Goal: Transaction & Acquisition: Book appointment/travel/reservation

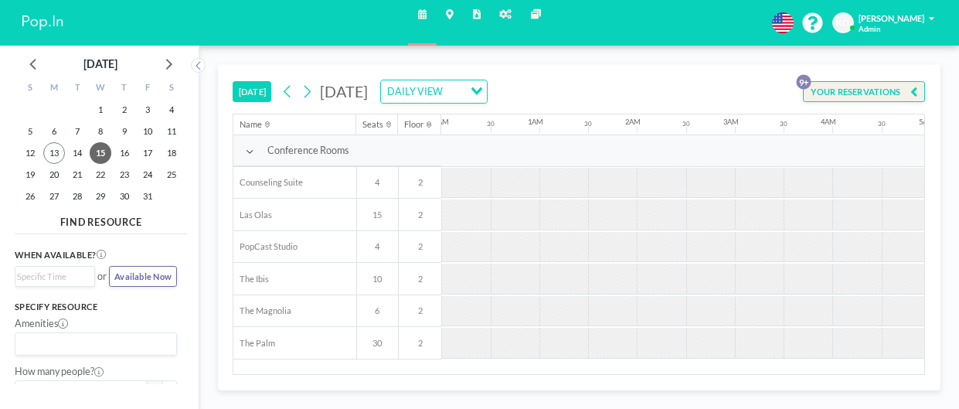
scroll to position [0, 788]
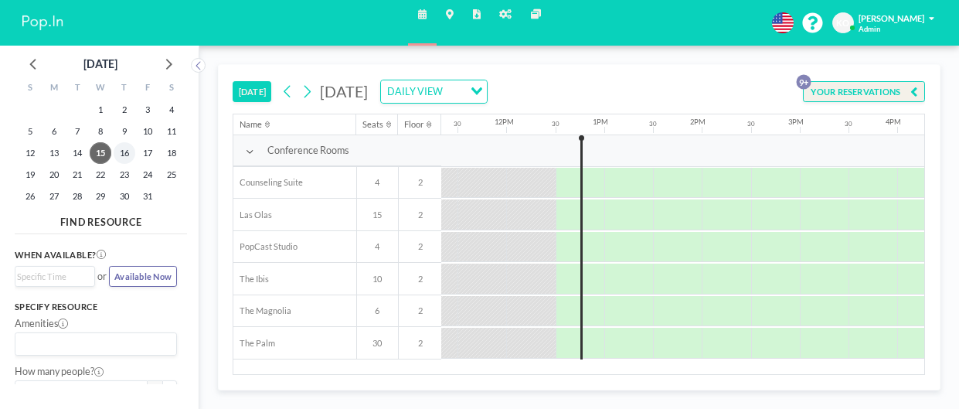
scroll to position [0, 1112]
click at [167, 67] on icon at bounding box center [168, 63] width 20 height 20
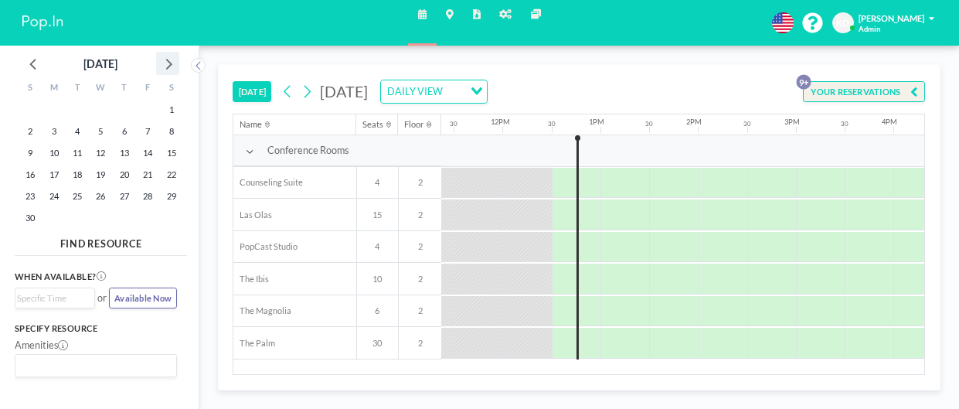
click at [167, 67] on icon at bounding box center [168, 63] width 20 height 20
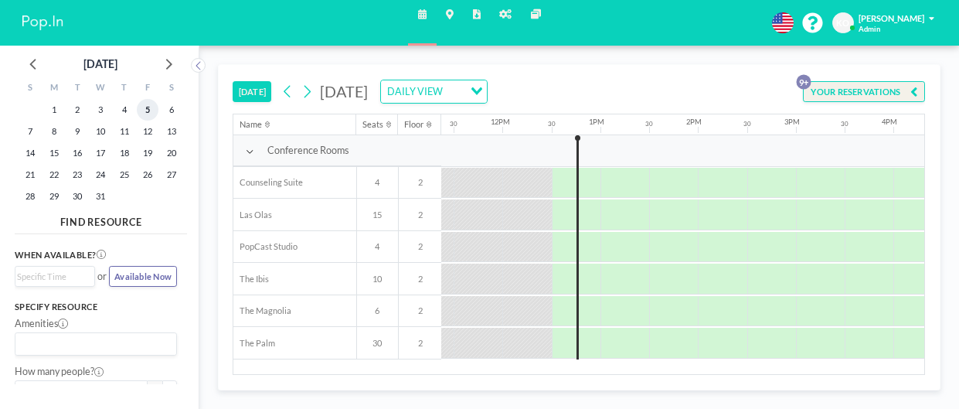
click at [150, 106] on span "5" at bounding box center [148, 110] width 22 height 22
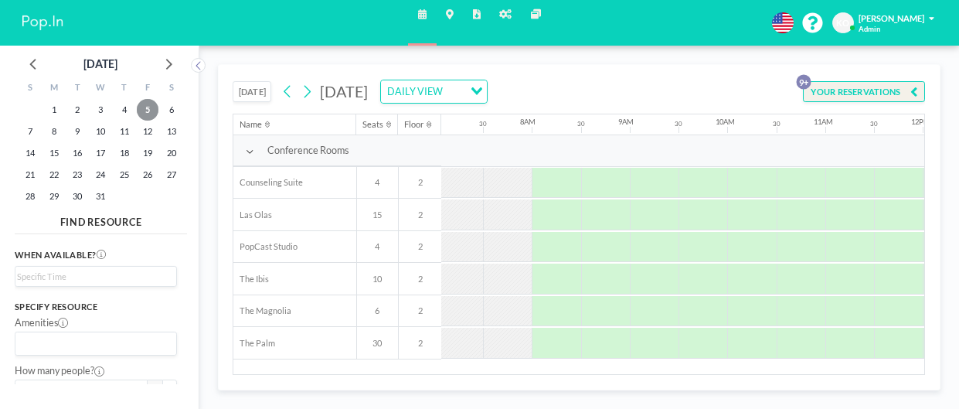
scroll to position [0, 695]
click at [631, 351] on div at bounding box center [650, 343] width 49 height 31
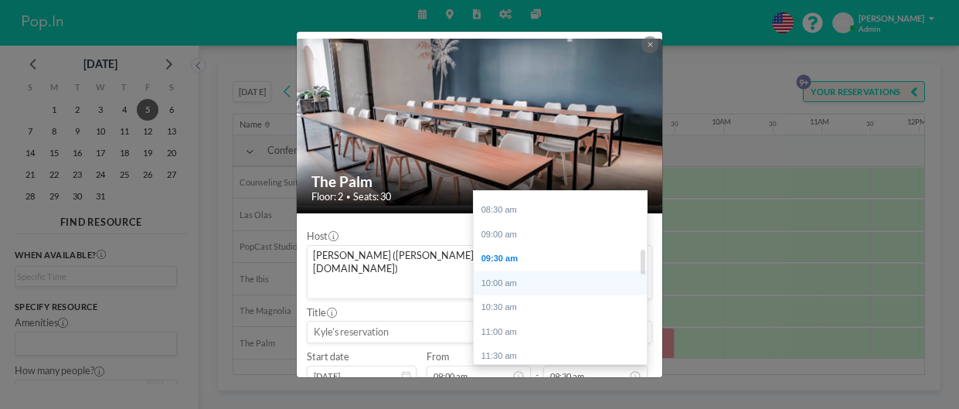
scroll to position [398, 0]
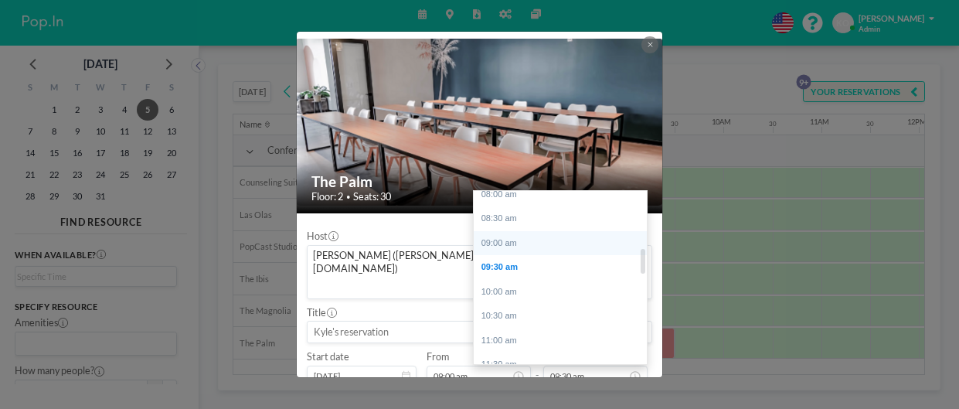
click at [514, 231] on div "09:00 am" at bounding box center [560, 243] width 173 height 25
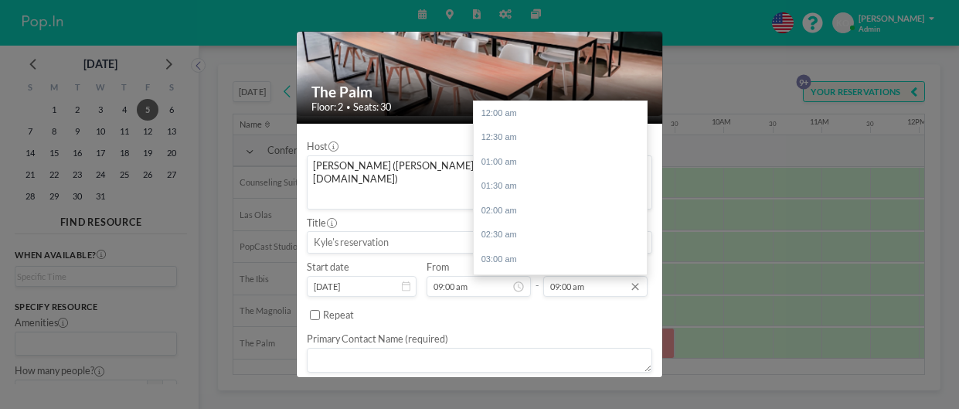
scroll to position [437, 0]
click at [594, 276] on input "09:00 am" at bounding box center [595, 286] width 104 height 21
click at [520, 248] on div "12:00 pm" at bounding box center [560, 260] width 173 height 25
type input "12:00 pm"
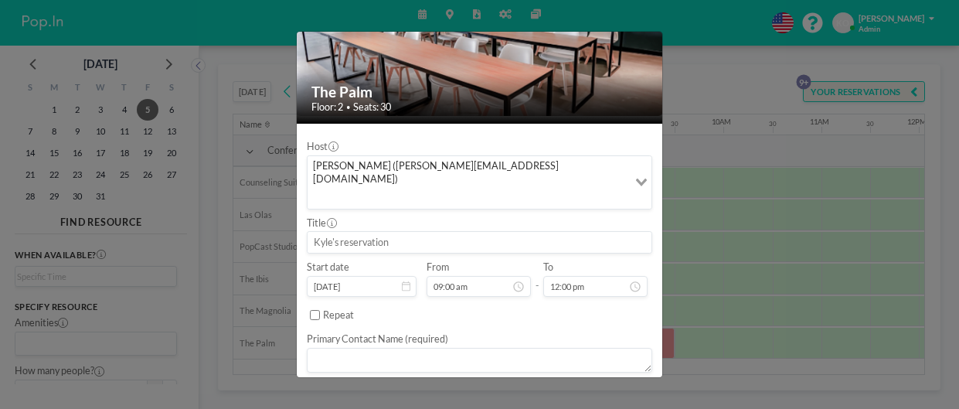
click at [355, 348] on textarea at bounding box center [479, 360] width 345 height 25
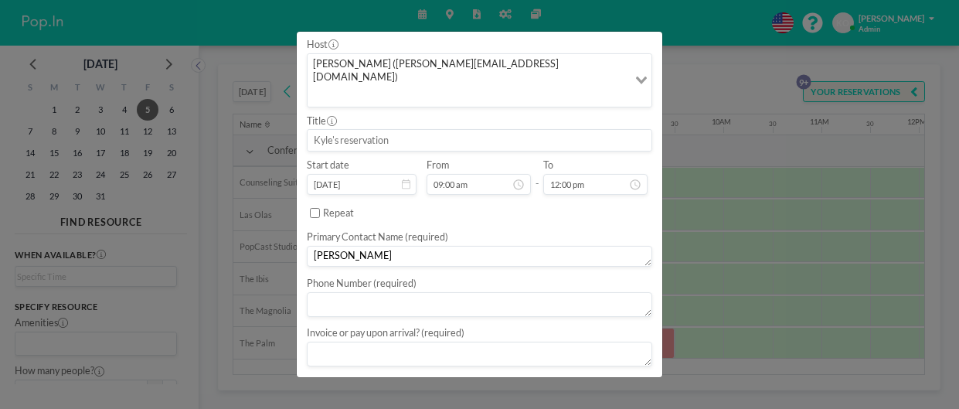
scroll to position [192, 0]
type textarea "[PERSON_NAME]"
click at [498, 291] on textarea at bounding box center [479, 303] width 345 height 25
type textarea "0000000000"
click at [379, 337] on textarea at bounding box center [479, 349] width 345 height 25
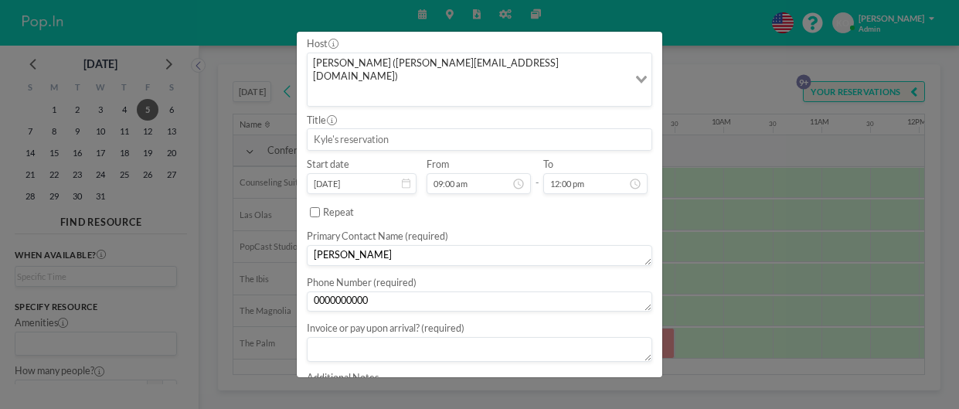
type textarea "i"
type textarea "Invoice"
click at [365, 382] on textarea at bounding box center [479, 394] width 345 height 25
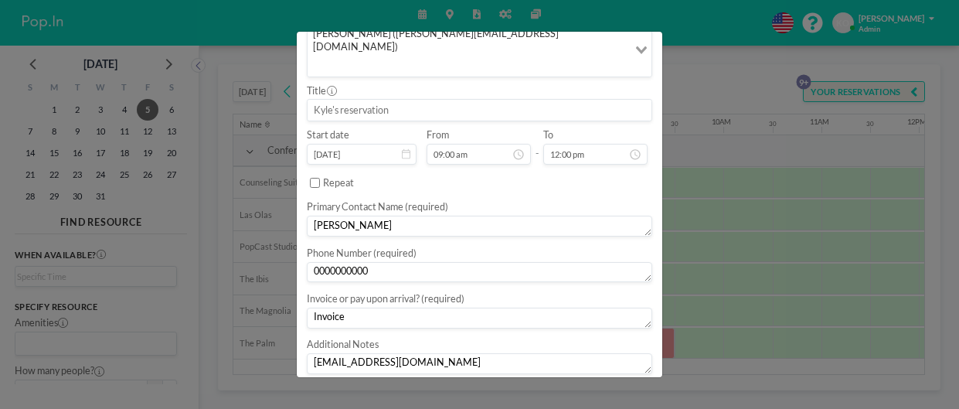
scroll to position [229, 0]
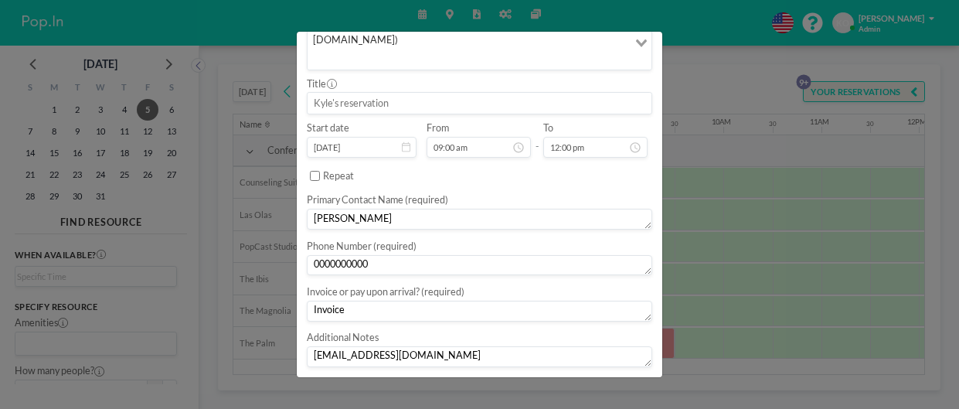
type textarea "[EMAIL_ADDRESS][DOMAIN_NAME]"
click at [619, 379] on button "BOOK NOW" at bounding box center [621, 390] width 62 height 22
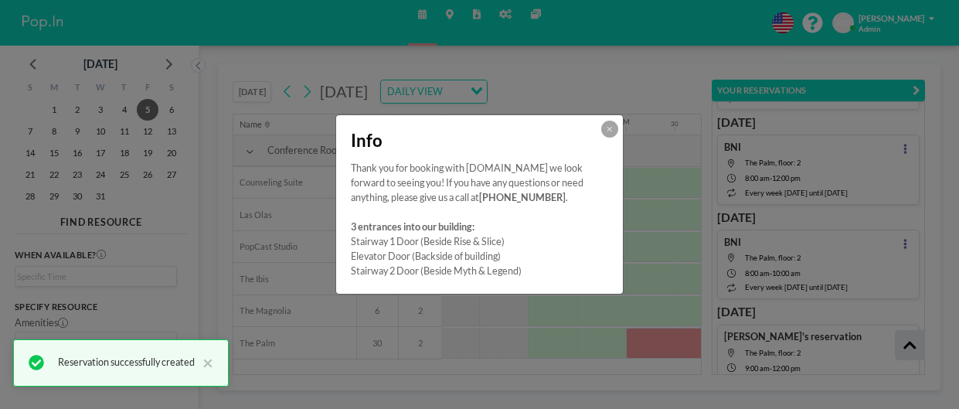
scroll to position [718, 0]
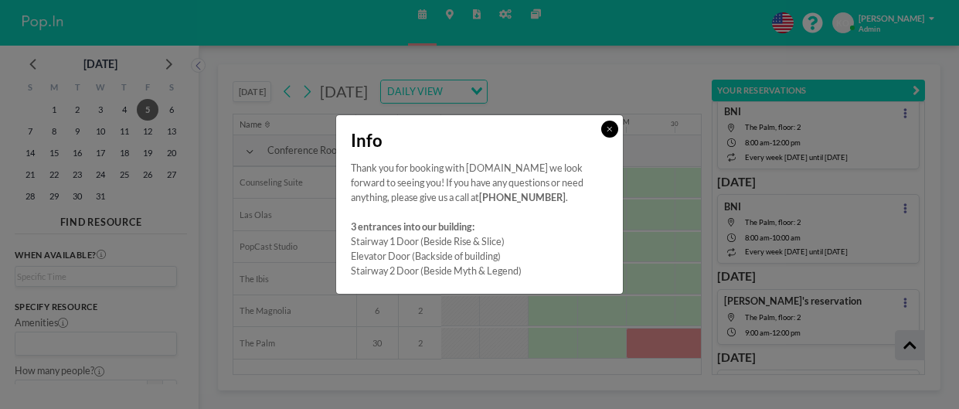
click at [616, 129] on button at bounding box center [609, 129] width 17 height 17
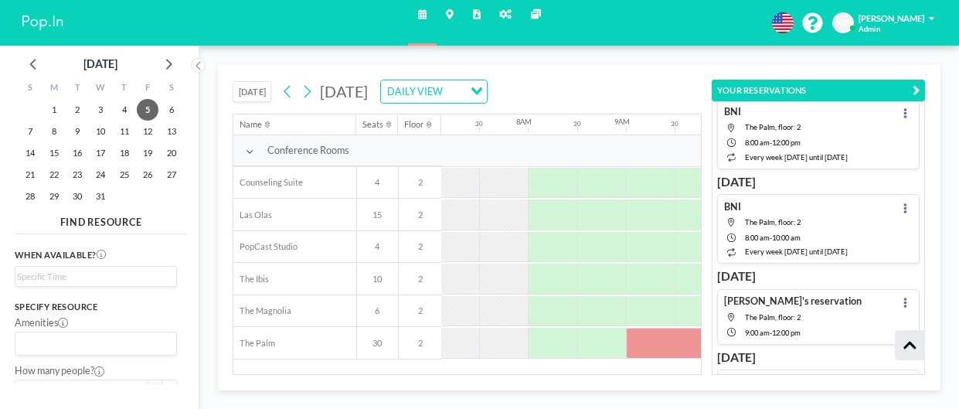
click at [516, 400] on div "[DATE] [DATE] DAILY VIEW Loading... Name Seats Floor 12AM 30 1AM 30 2AM 30 3AM …" at bounding box center [578, 227] width 759 height 363
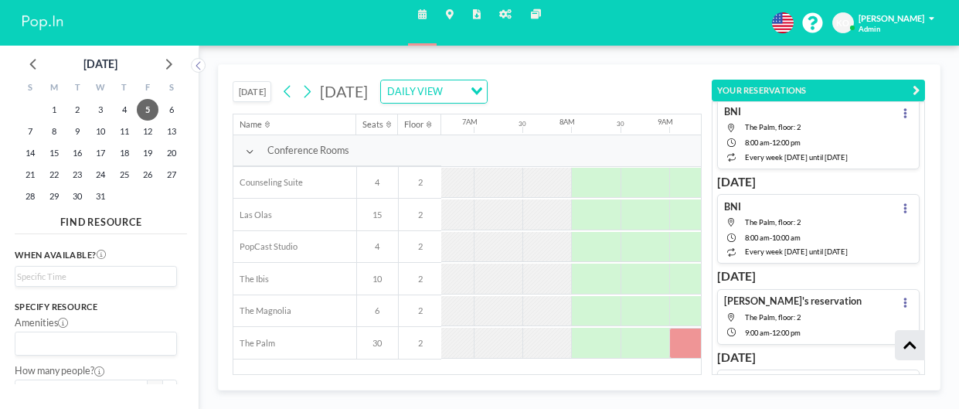
scroll to position [0, 695]
